Goal: Transaction & Acquisition: Obtain resource

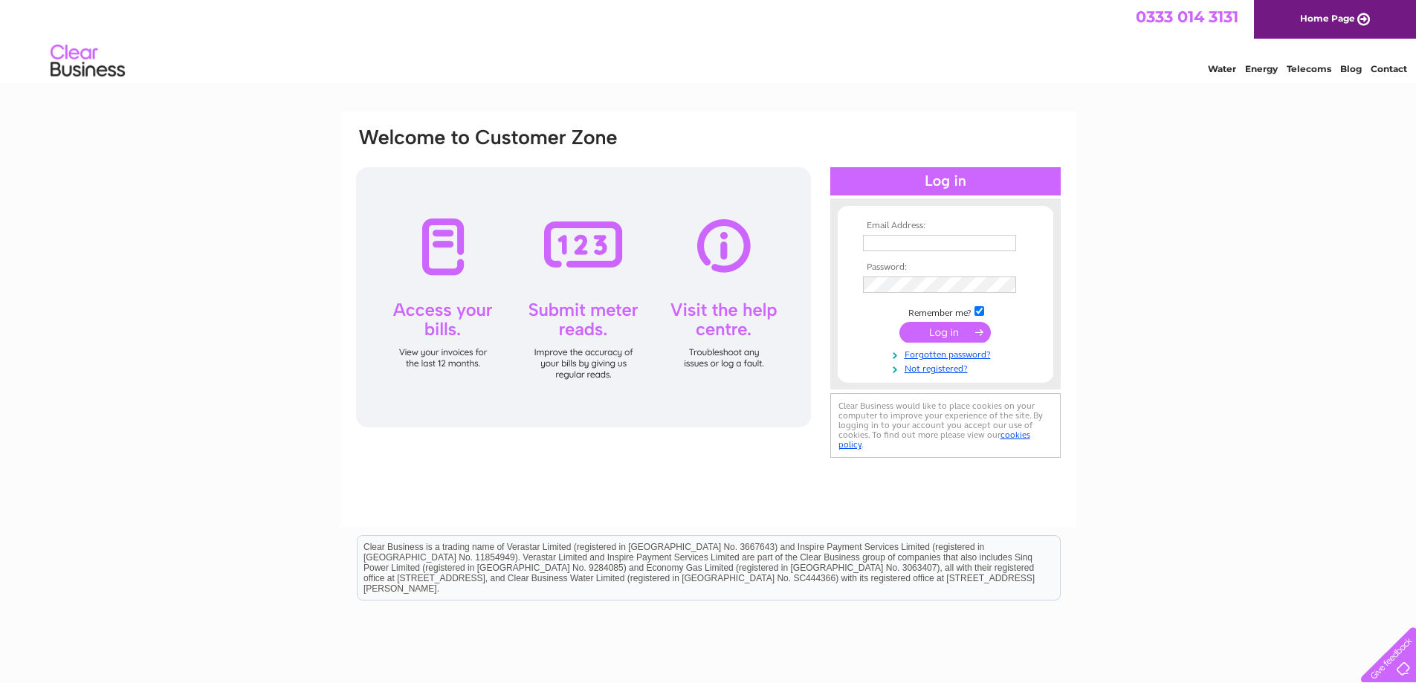
type input "[PERSON_NAME][EMAIL_ADDRESS][DOMAIN_NAME]"
click at [956, 333] on input "submit" at bounding box center [945, 332] width 91 height 21
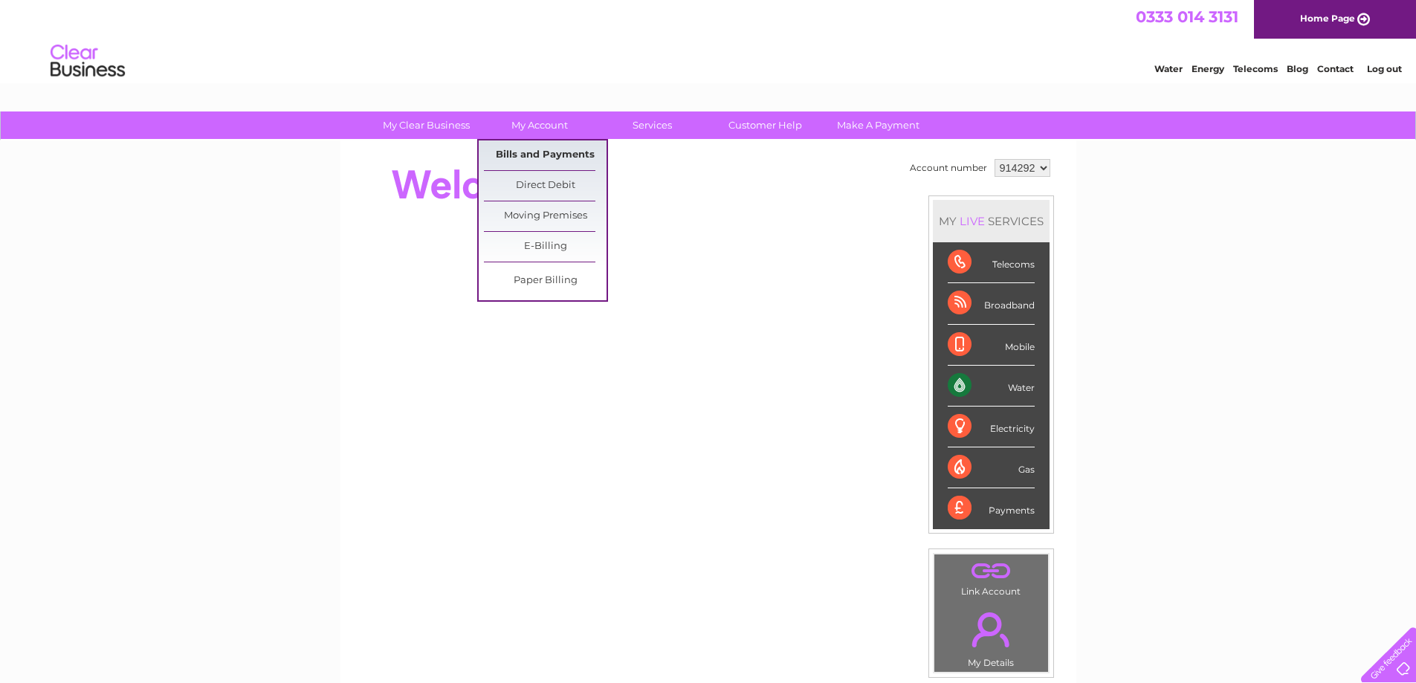
click at [561, 158] on link "Bills and Payments" at bounding box center [545, 156] width 123 height 30
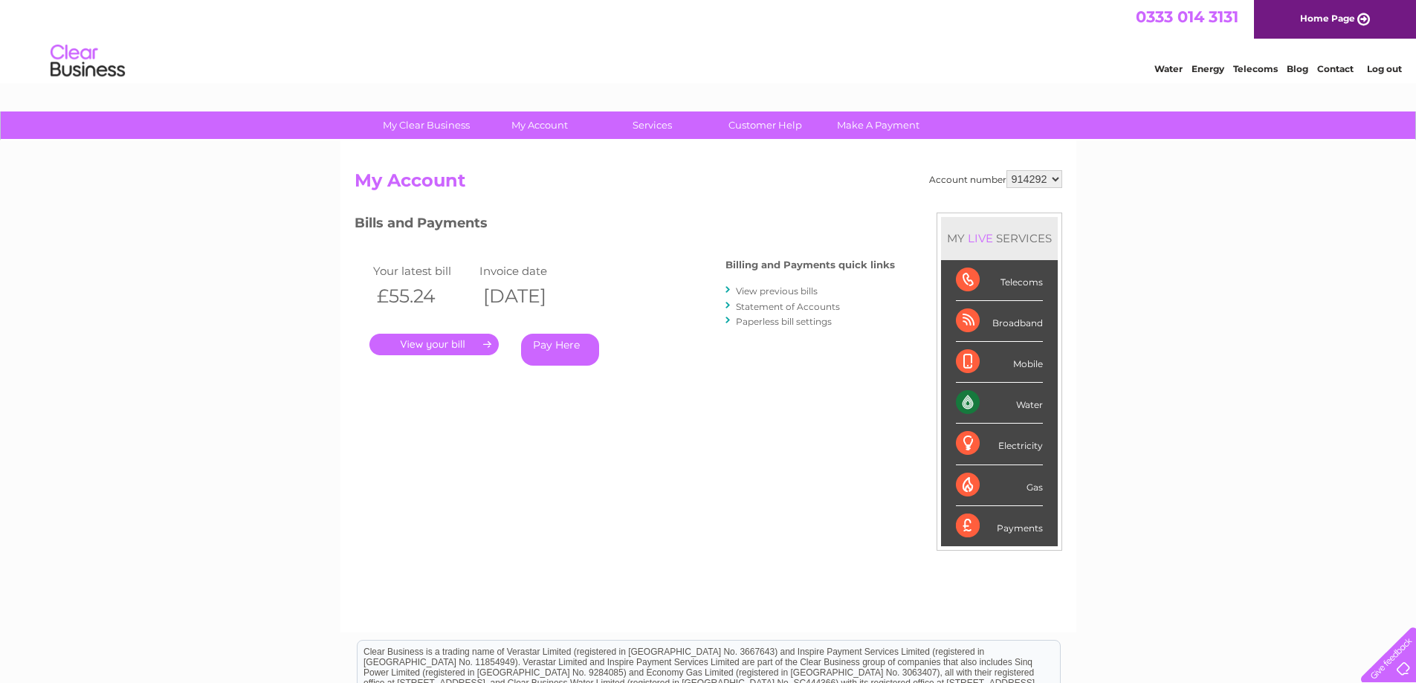
click at [427, 345] on link "." at bounding box center [434, 345] width 129 height 22
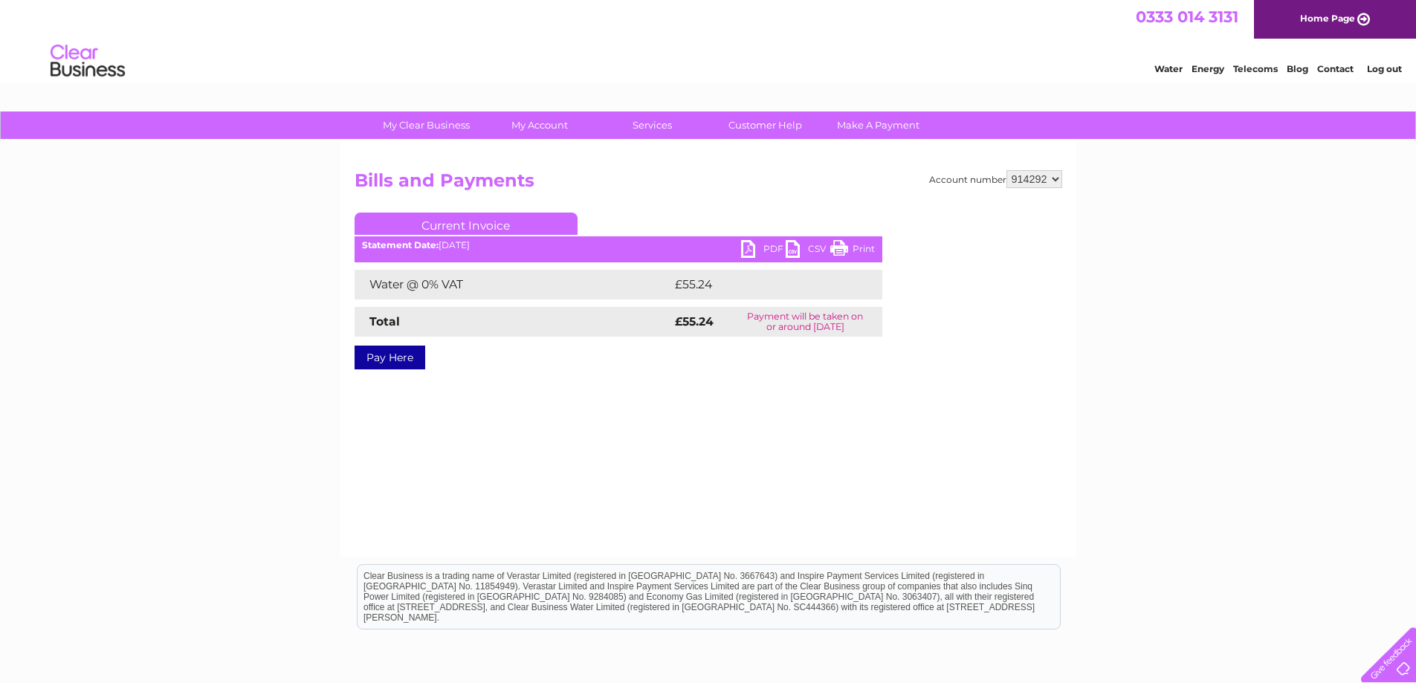
click at [767, 246] on link "PDF" at bounding box center [763, 251] width 45 height 22
click at [749, 244] on link "PDF" at bounding box center [763, 251] width 45 height 22
